Goal: Find specific page/section: Find specific page/section

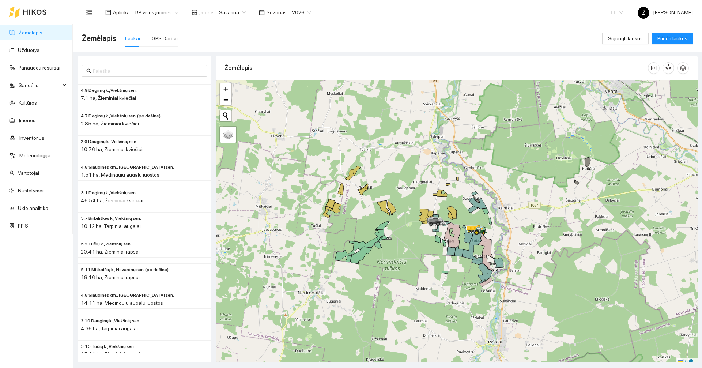
click at [227, 11] on span "Savarina" at bounding box center [232, 12] width 27 height 11
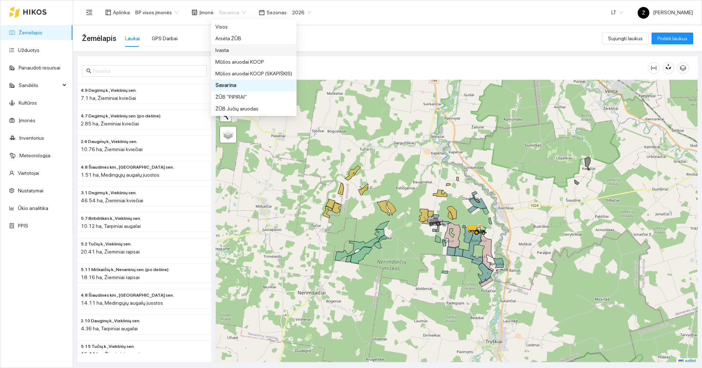
click at [229, 52] on div "Ivasta" at bounding box center [253, 50] width 77 height 8
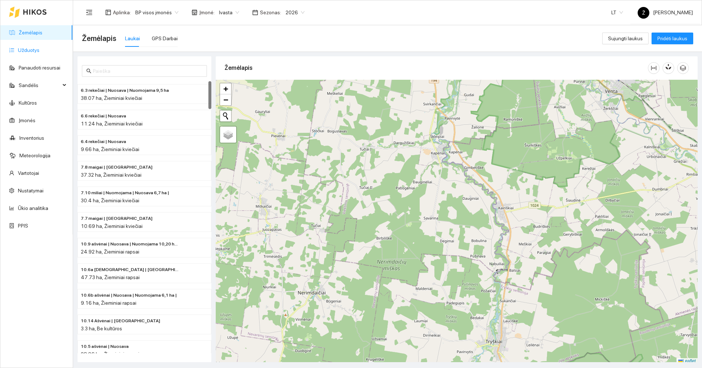
click at [29, 52] on link "Užduotys" at bounding box center [29, 50] width 22 height 6
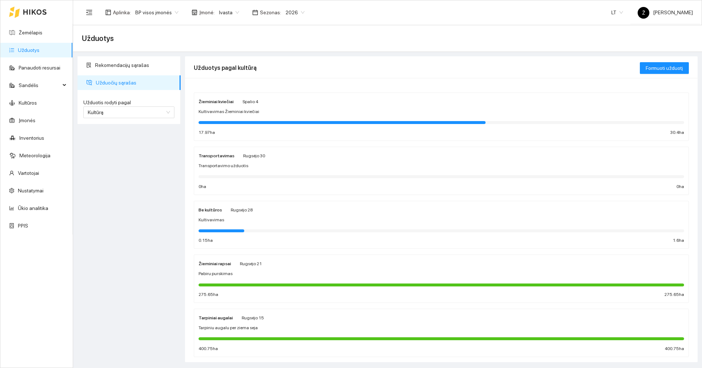
click at [238, 103] on div "Žieminiai kviečiai Spalio 4" at bounding box center [229, 101] width 60 height 8
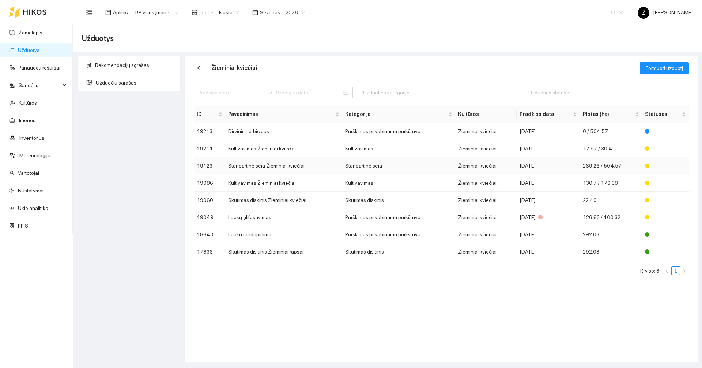
click at [251, 170] on td "Standartinė sėja Žieminiai kviečiai" at bounding box center [283, 165] width 117 height 17
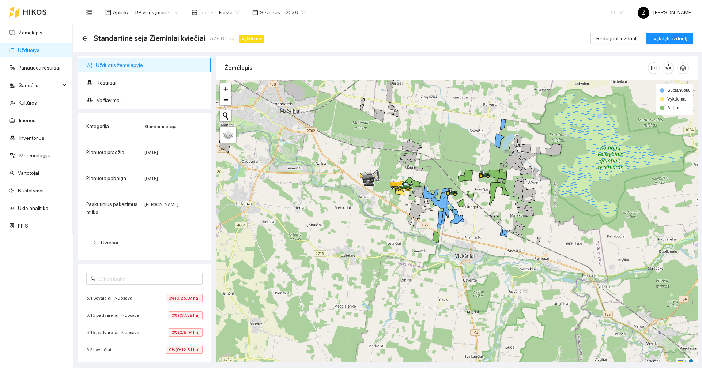
scroll to position [2, 0]
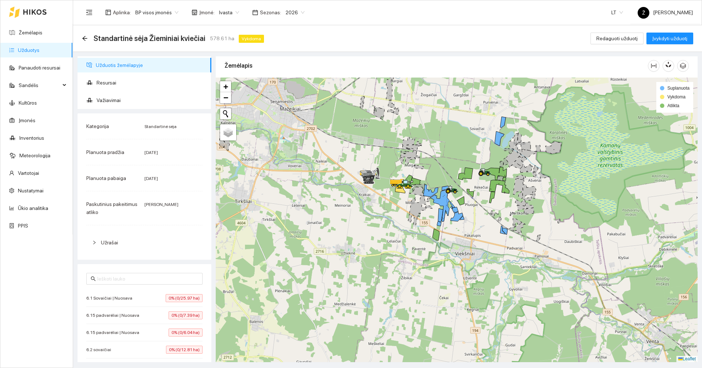
drag, startPoint x: 453, startPoint y: 162, endPoint x: 443, endPoint y: 158, distance: 10.5
click at [443, 159] on div at bounding box center [457, 220] width 482 height 284
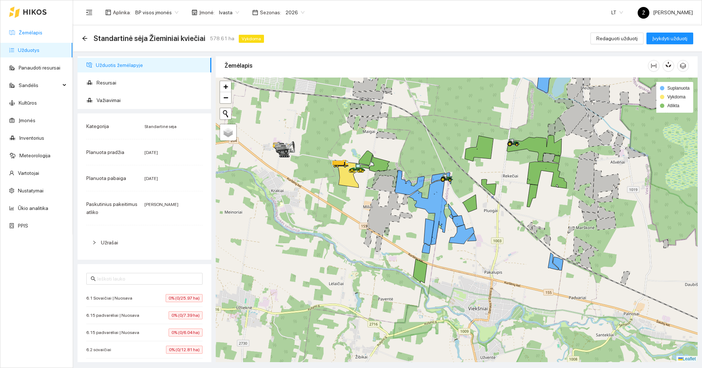
click at [33, 33] on link "Žemėlapis" at bounding box center [31, 33] width 24 height 6
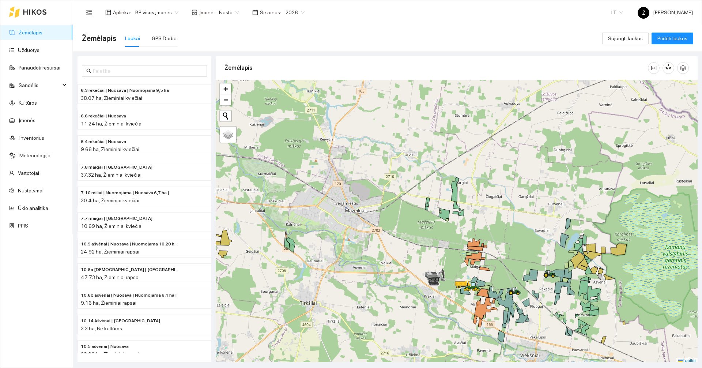
scroll to position [2, 0]
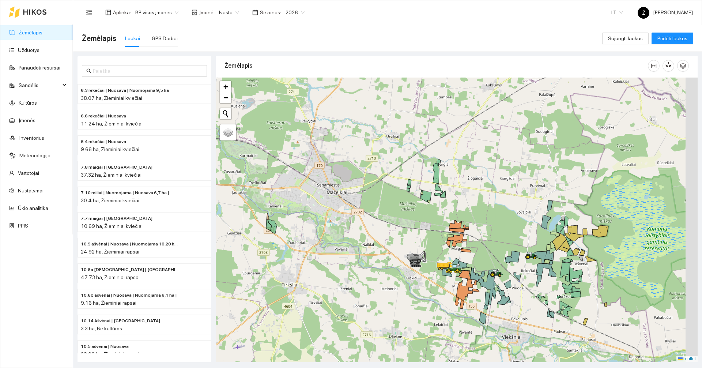
drag, startPoint x: 501, startPoint y: 196, endPoint x: 477, endPoint y: 173, distance: 32.9
click at [479, 176] on div at bounding box center [457, 220] width 482 height 284
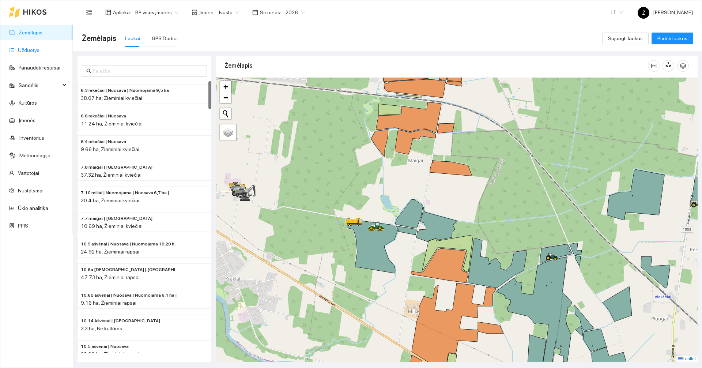
click at [33, 53] on link "Užduotys" at bounding box center [29, 50] width 22 height 6
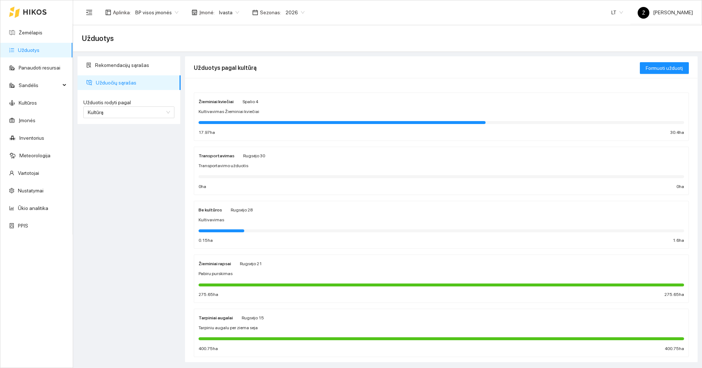
click at [305, 122] on div at bounding box center [342, 122] width 287 height 3
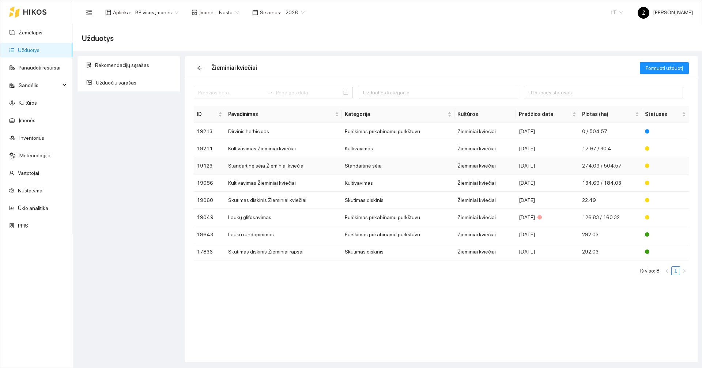
click at [275, 163] on td "Standartinė sėja Žieminiai kviečiai" at bounding box center [283, 165] width 117 height 17
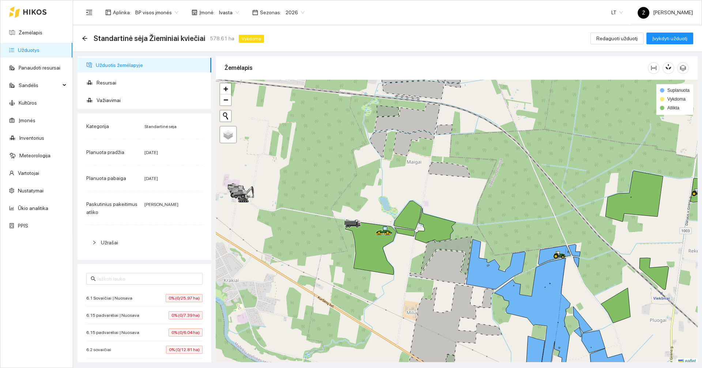
scroll to position [2, 0]
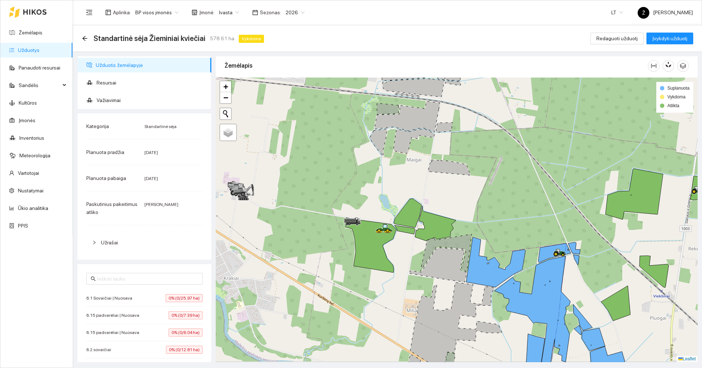
drag, startPoint x: 502, startPoint y: 186, endPoint x: 455, endPoint y: 159, distance: 54.4
click at [455, 159] on div at bounding box center [457, 220] width 482 height 284
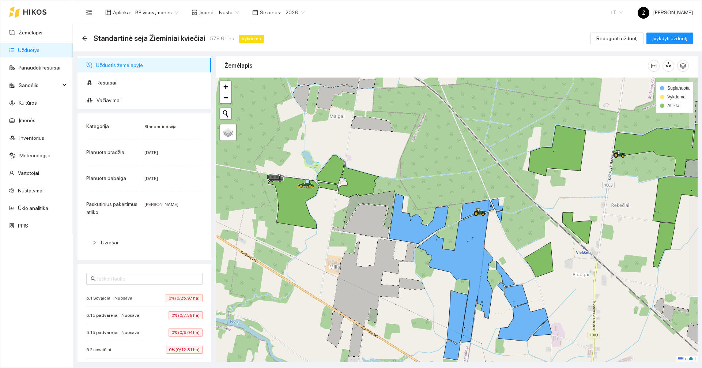
drag, startPoint x: 476, startPoint y: 167, endPoint x: 445, endPoint y: 150, distance: 35.3
click at [445, 150] on div at bounding box center [457, 220] width 482 height 284
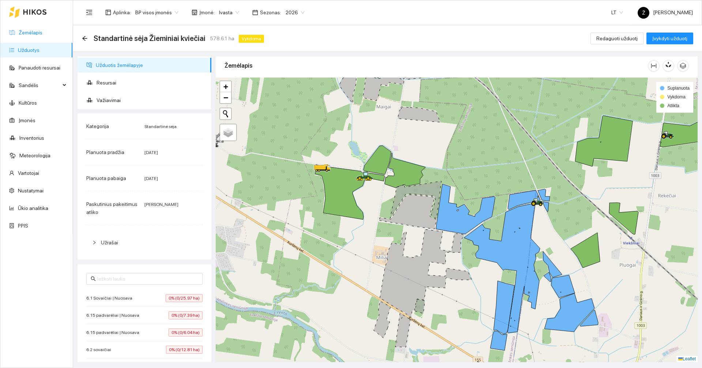
click at [41, 30] on link "Žemėlapis" at bounding box center [31, 33] width 24 height 6
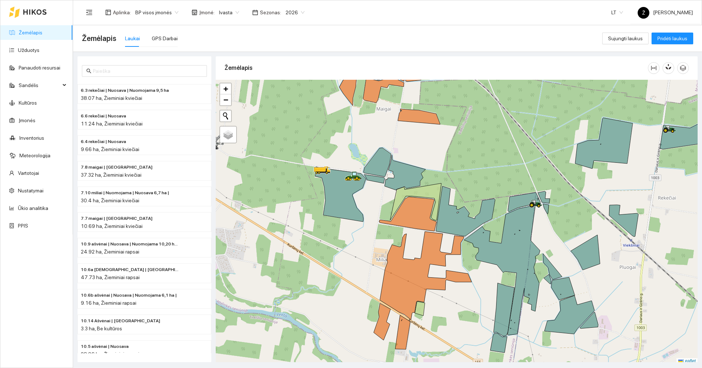
click at [219, 14] on span "Ivasta" at bounding box center [229, 12] width 20 height 11
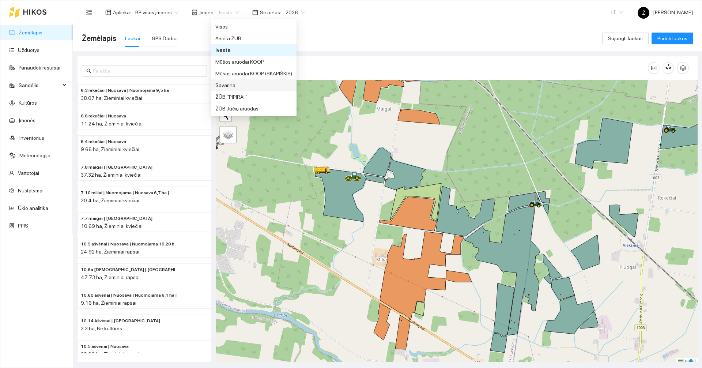
click at [232, 82] on div "Savarina" at bounding box center [253, 85] width 77 height 8
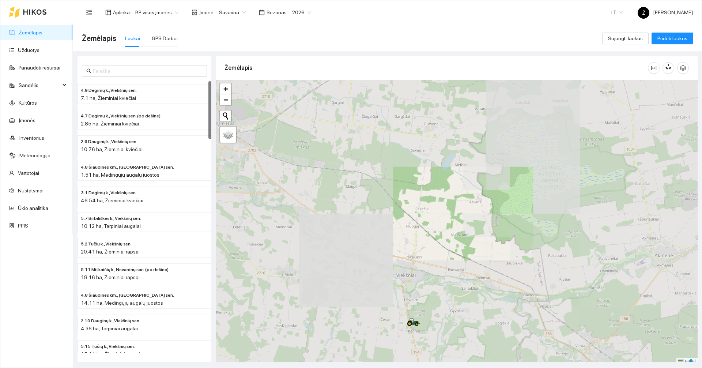
scroll to position [2, 0]
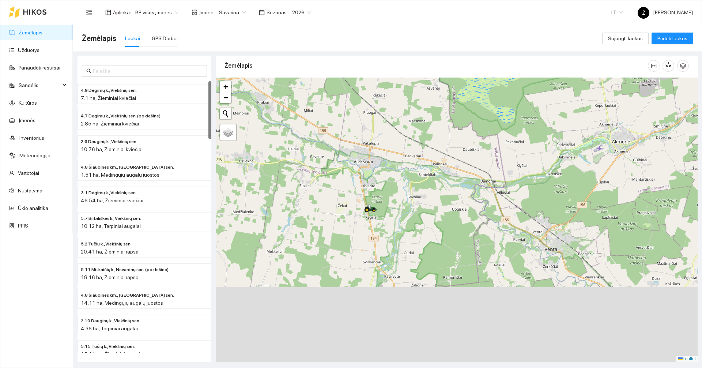
drag, startPoint x: 428, startPoint y: 207, endPoint x: 395, endPoint y: 136, distance: 78.5
click at [395, 136] on div at bounding box center [457, 220] width 482 height 284
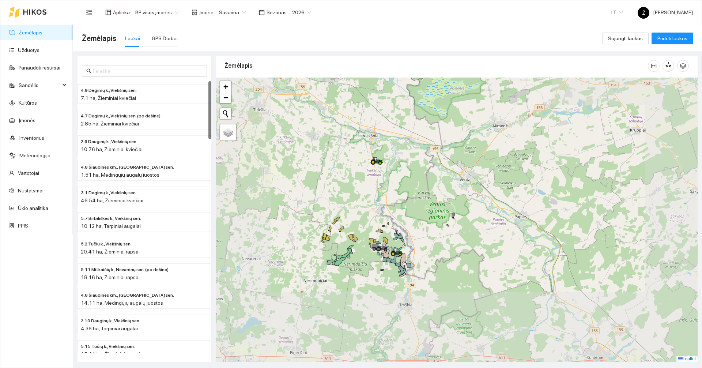
drag, startPoint x: 423, startPoint y: 236, endPoint x: 384, endPoint y: 163, distance: 83.3
click at [381, 139] on div at bounding box center [457, 220] width 482 height 284
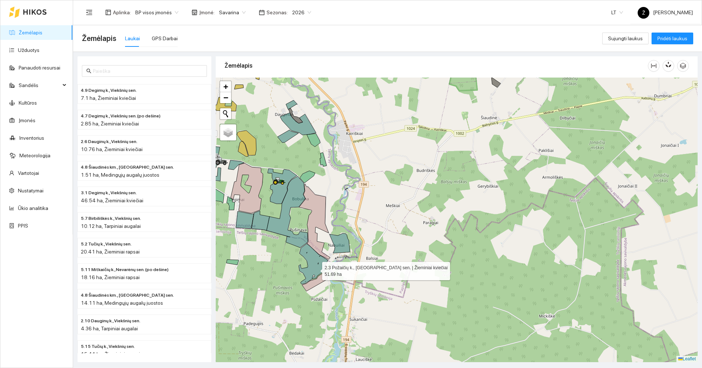
click at [316, 269] on icon at bounding box center [313, 264] width 29 height 41
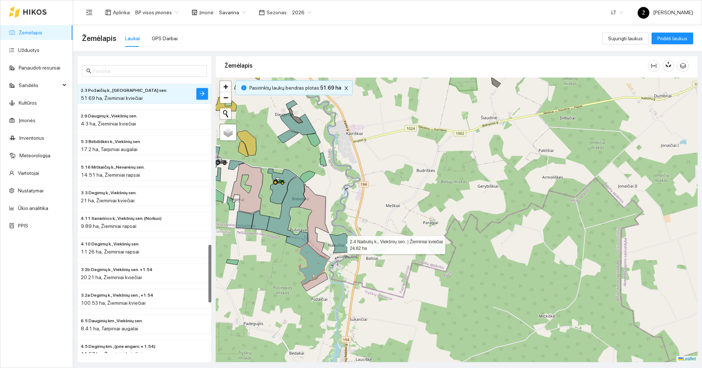
click at [346, 245] on icon at bounding box center [339, 243] width 20 height 20
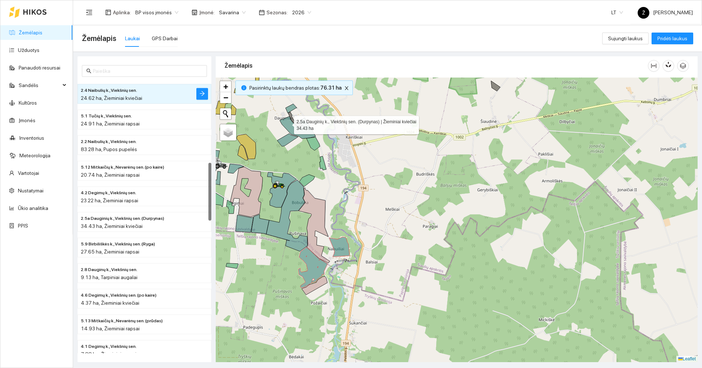
drag, startPoint x: 287, startPoint y: 122, endPoint x: 288, endPoint y: 135, distance: 12.8
click at [287, 123] on icon at bounding box center [298, 127] width 36 height 22
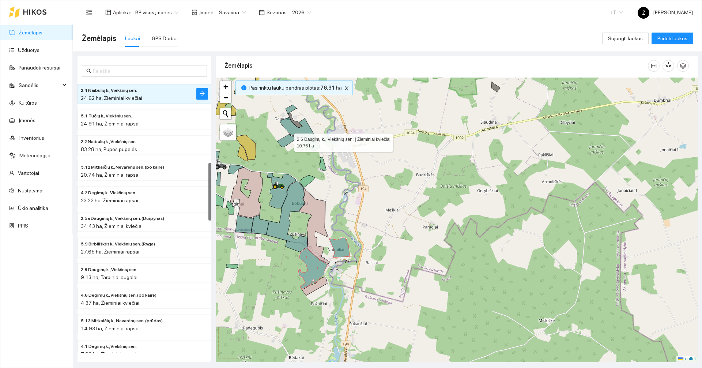
click at [288, 141] on icon at bounding box center [287, 140] width 21 height 13
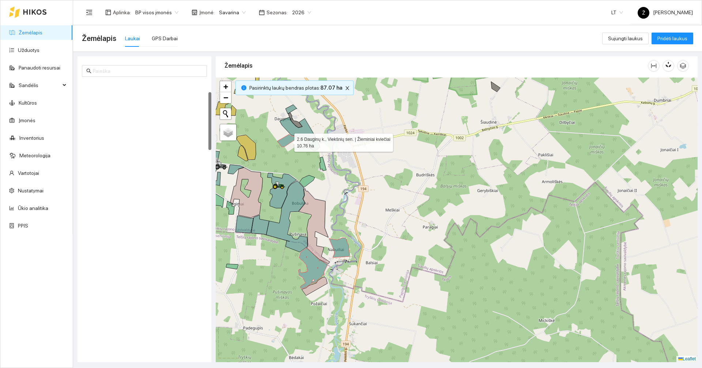
scroll to position [51, 0]
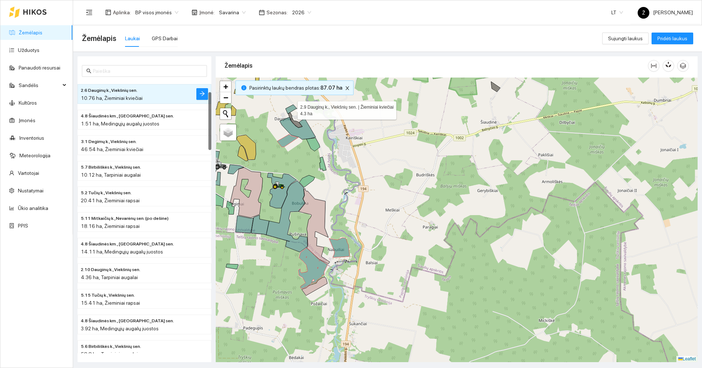
click at [291, 109] on icon at bounding box center [291, 109] width 11 height 9
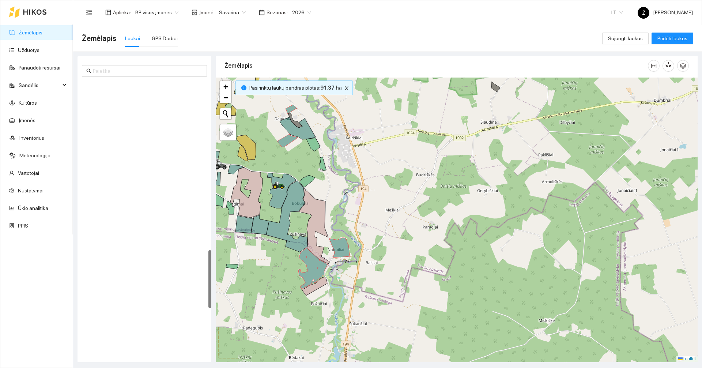
scroll to position [793, 0]
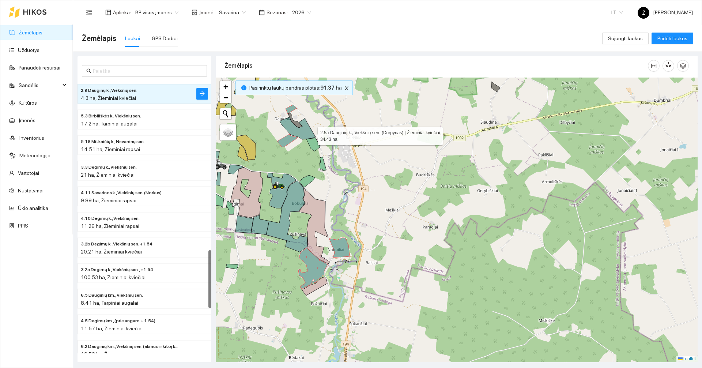
click at [311, 134] on icon at bounding box center [298, 128] width 36 height 22
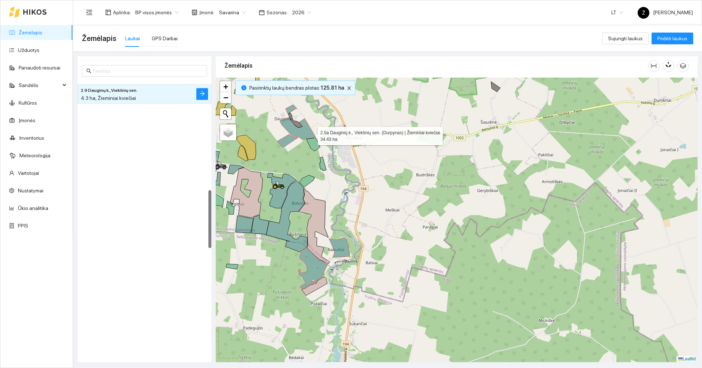
scroll to position [512, 0]
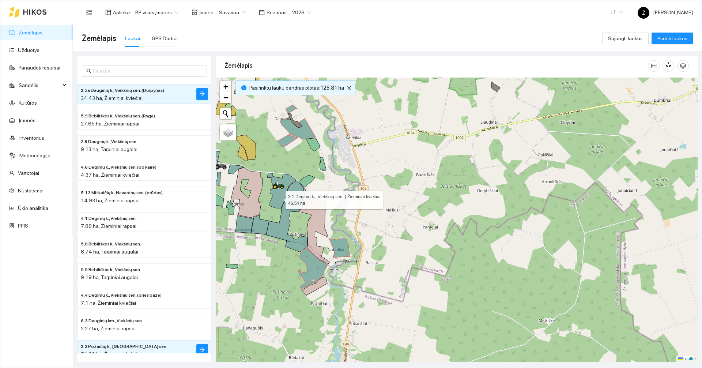
click at [279, 198] on icon at bounding box center [281, 190] width 29 height 35
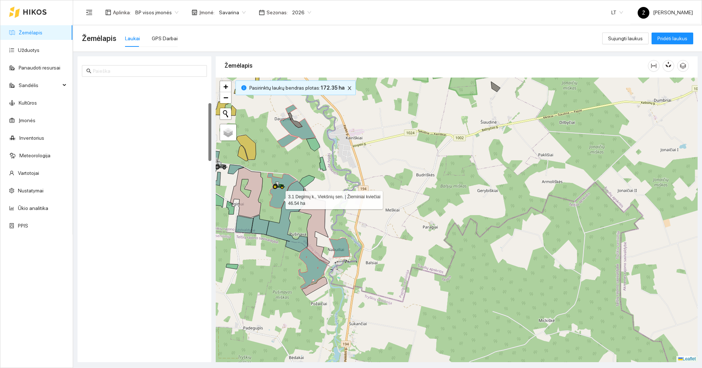
scroll to position [102, 0]
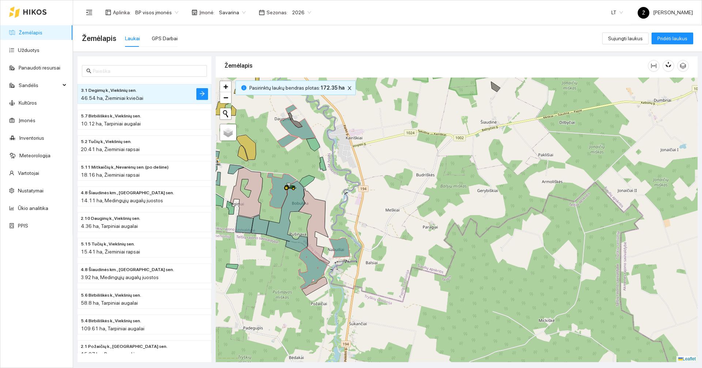
click at [272, 185] on div at bounding box center [457, 220] width 482 height 284
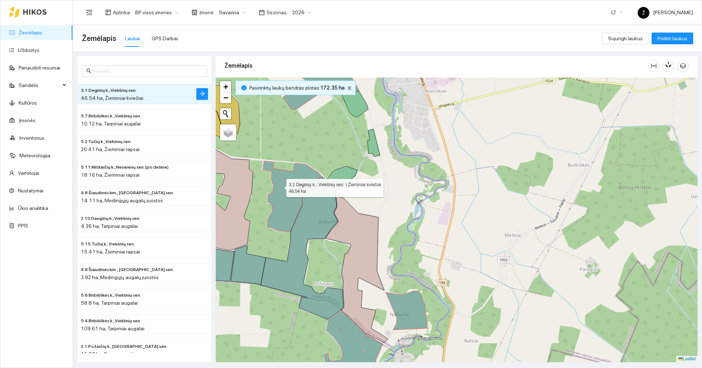
click at [282, 188] on icon at bounding box center [292, 196] width 59 height 71
